Goal: Task Accomplishment & Management: Complete application form

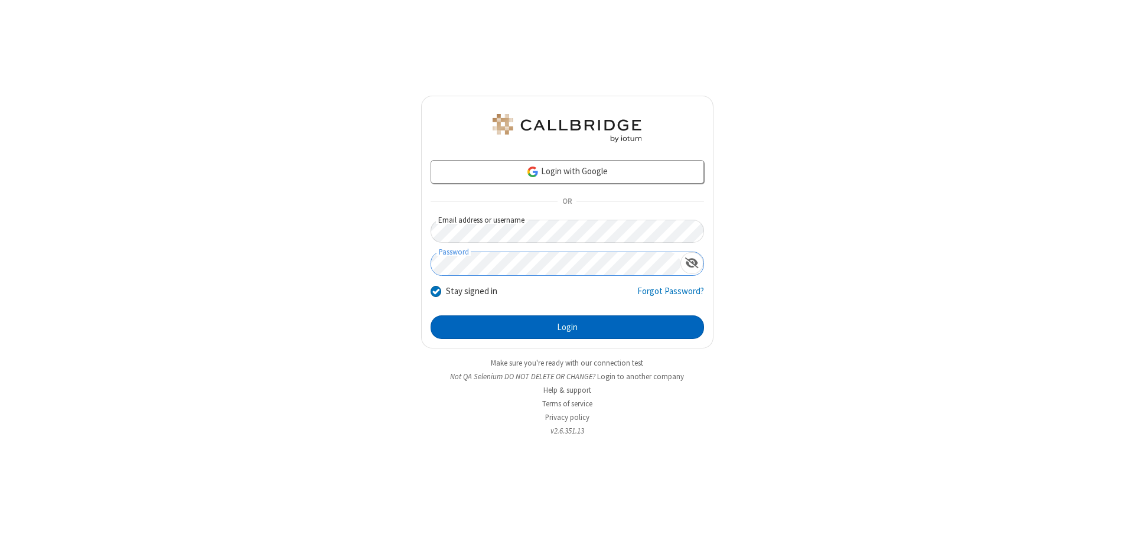
click at [567, 327] on button "Login" at bounding box center [567, 327] width 273 height 24
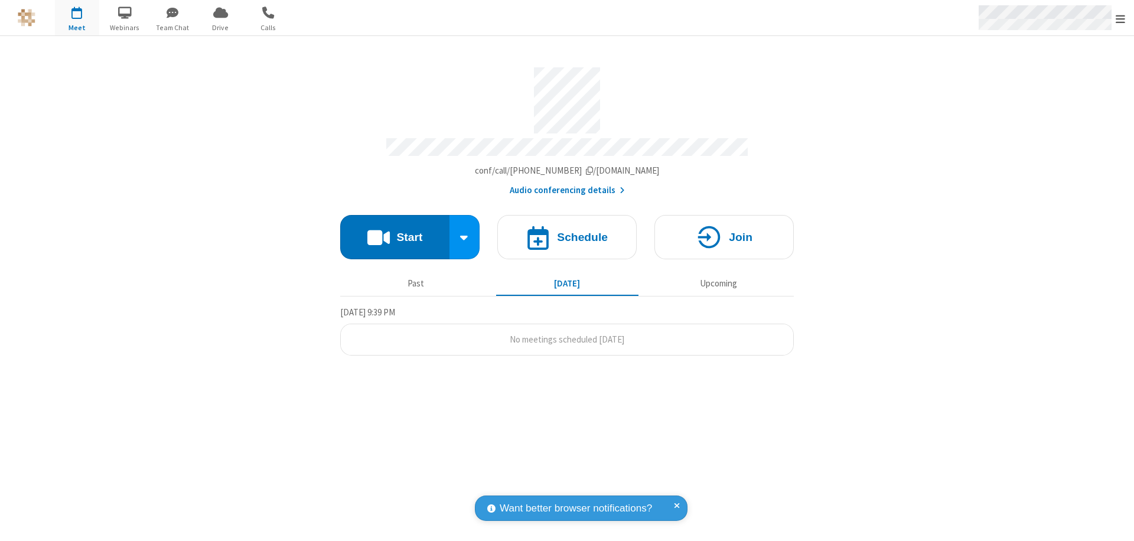
click at [1120, 18] on span "Open menu" at bounding box center [1120, 19] width 9 height 12
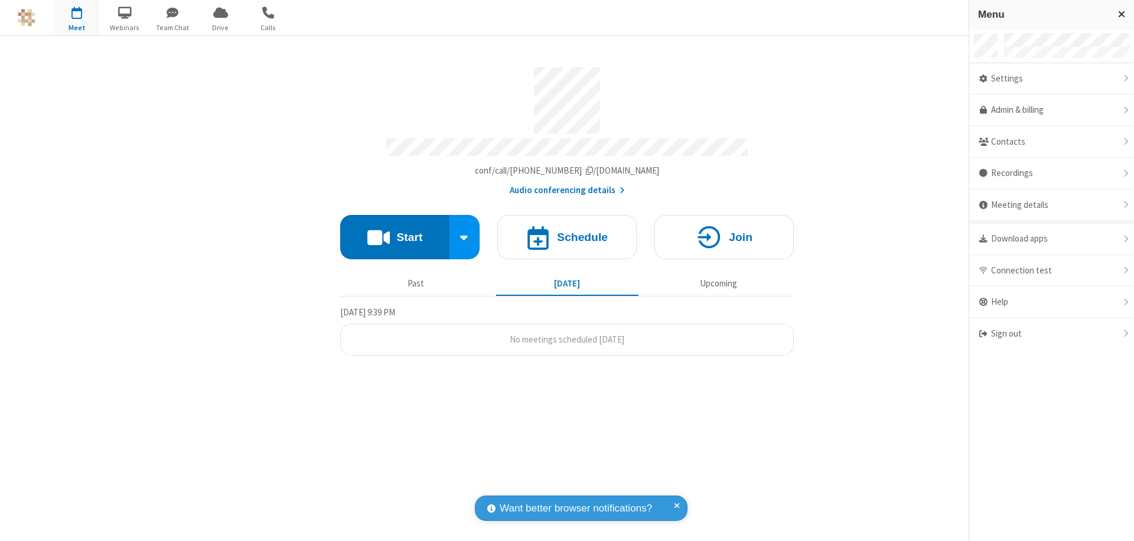
click at [77, 18] on span "button" at bounding box center [77, 12] width 44 height 20
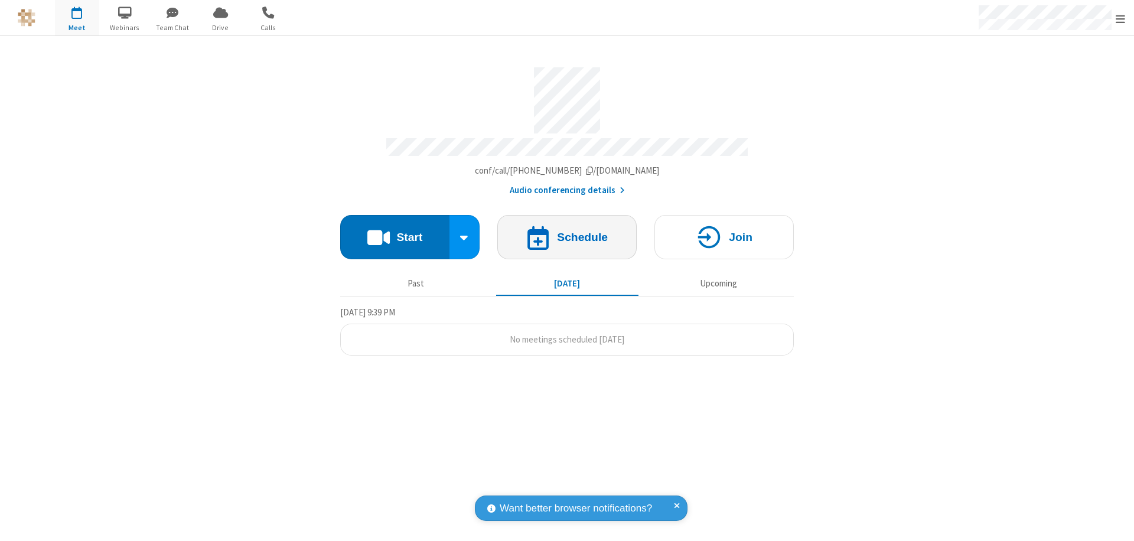
click at [567, 232] on h4 "Schedule" at bounding box center [582, 237] width 51 height 11
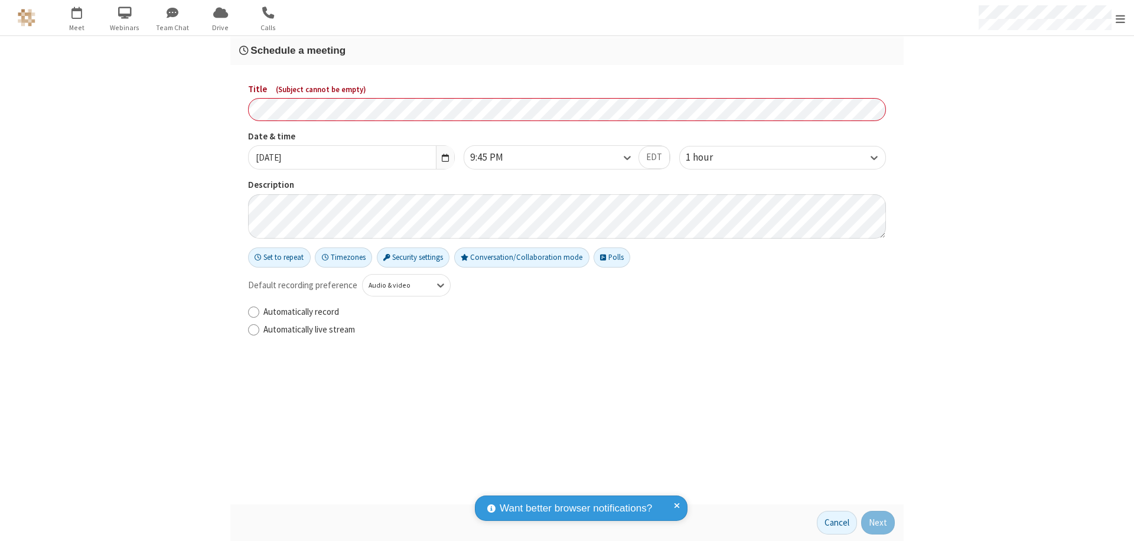
click at [567, 50] on h3 "Schedule a meeting" at bounding box center [567, 50] width 656 height 11
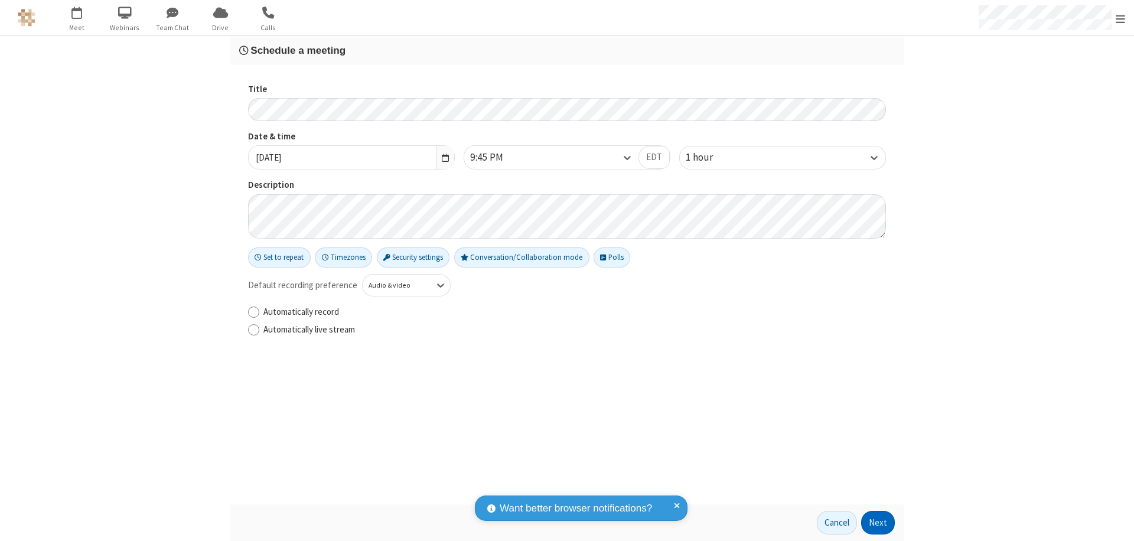
click at [878, 523] on button "Next" at bounding box center [878, 523] width 34 height 24
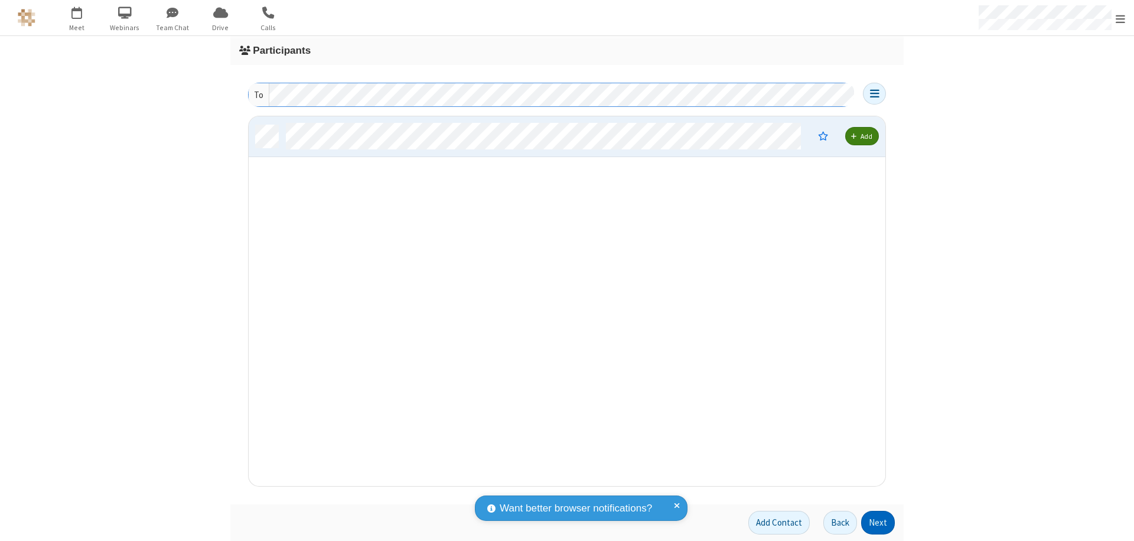
click at [878, 523] on button "Next" at bounding box center [878, 523] width 34 height 24
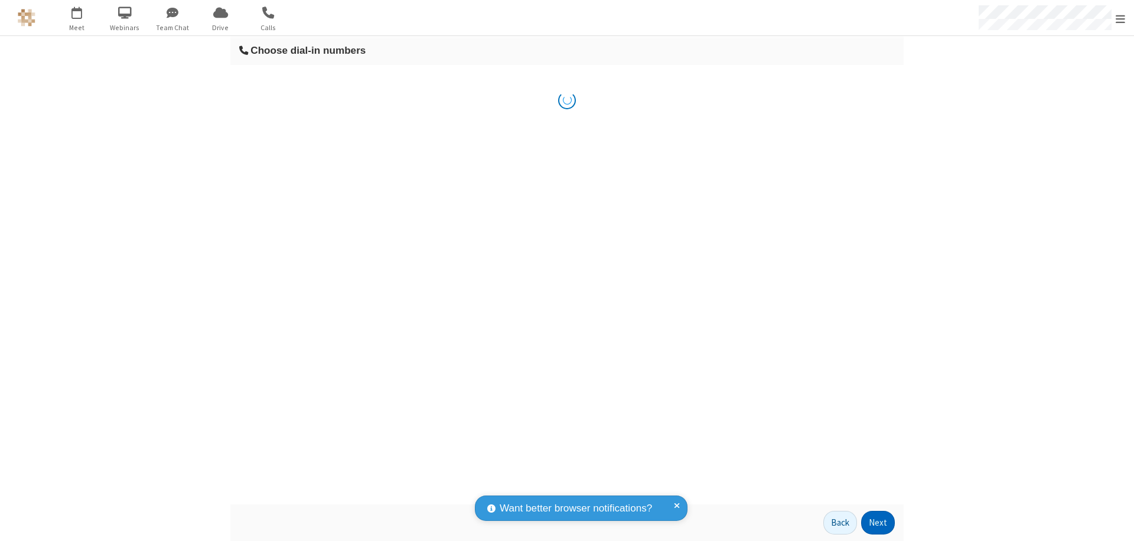
click at [878, 523] on button "Next" at bounding box center [878, 523] width 34 height 24
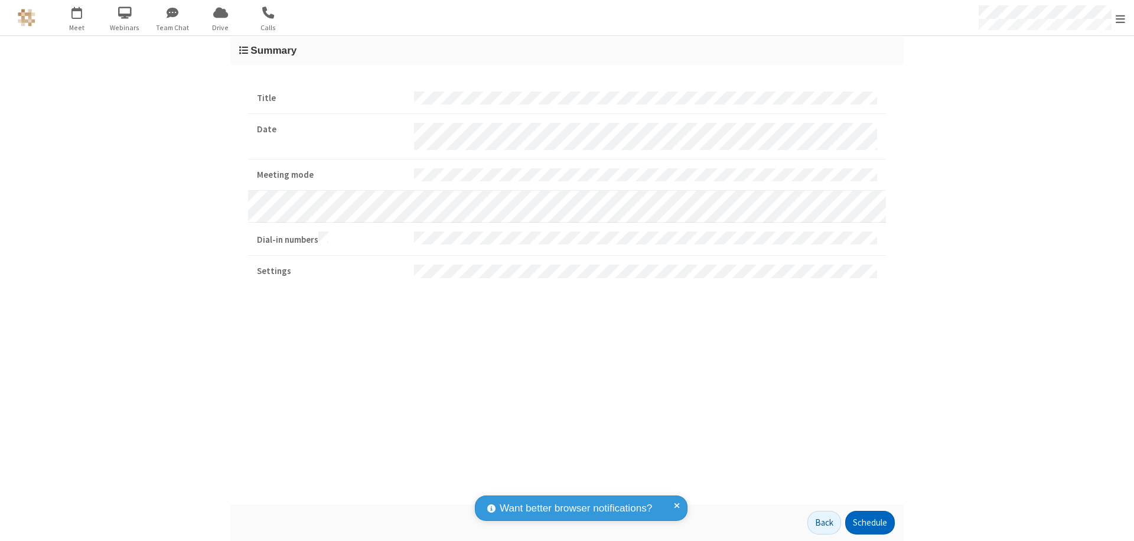
click at [869, 523] on button "Schedule" at bounding box center [870, 523] width 50 height 24
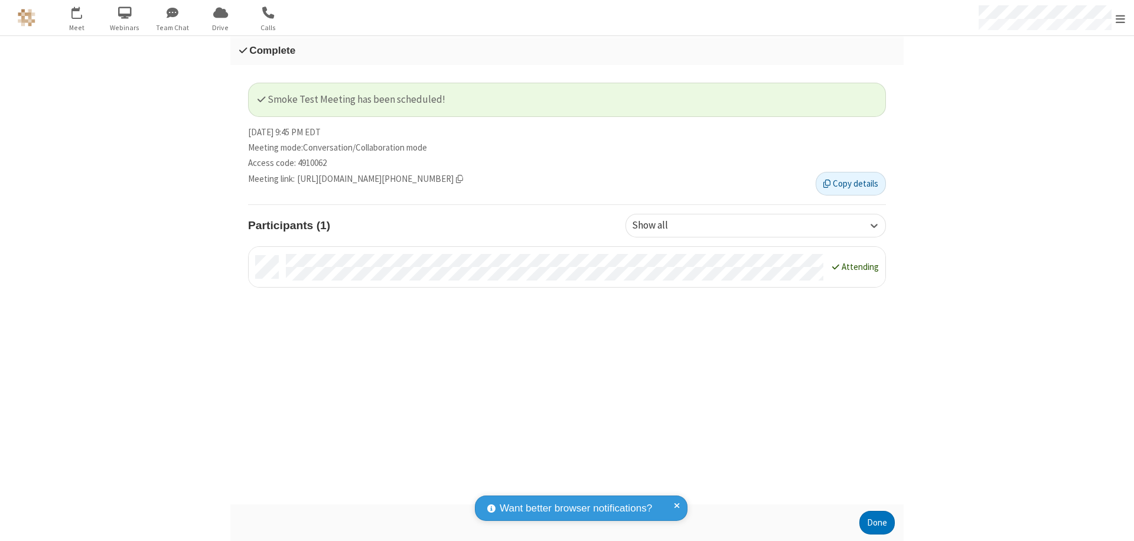
click at [877, 523] on button "Done" at bounding box center [876, 523] width 35 height 24
